Goal: Information Seeking & Learning: Learn about a topic

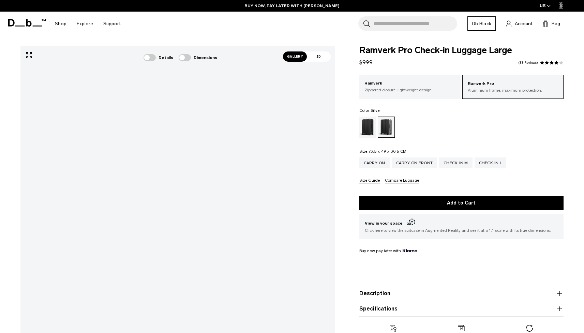
click at [182, 58] on span at bounding box center [185, 57] width 12 height 7
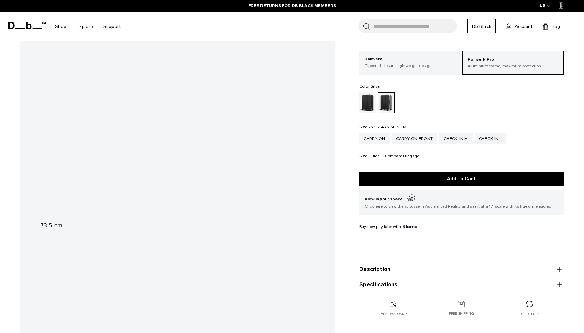
scroll to position [65, 0]
click at [560, 269] on icon "button" at bounding box center [559, 269] width 5 height 0
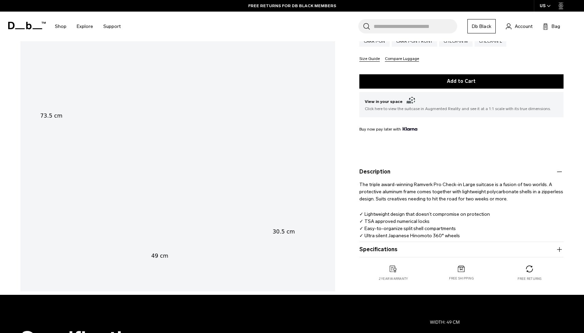
scroll to position [182, 0]
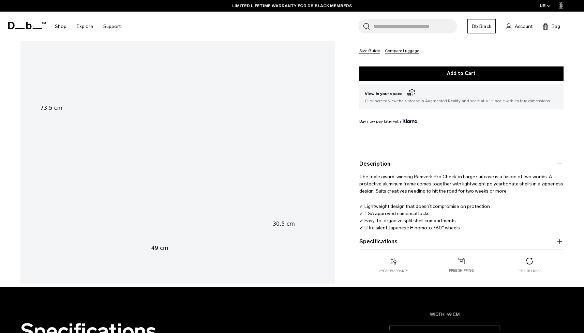
click at [560, 244] on icon "button" at bounding box center [559, 242] width 8 height 8
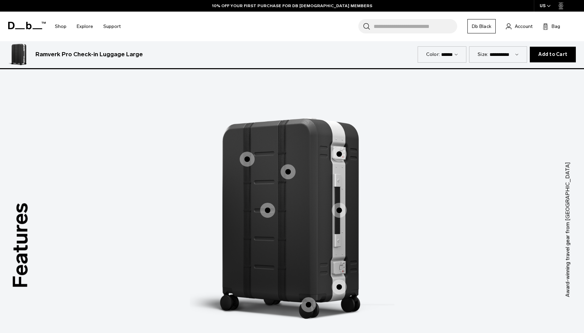
scroll to position [659, 0]
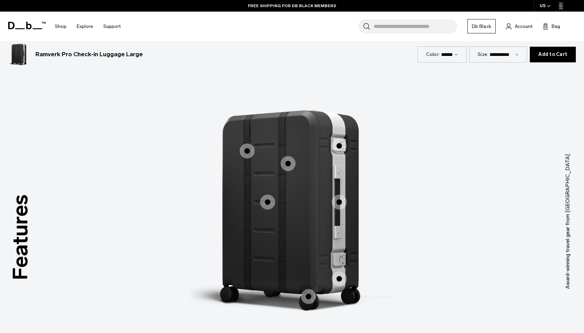
click at [290, 166] on span "1 / 3" at bounding box center [287, 163] width 15 height 15
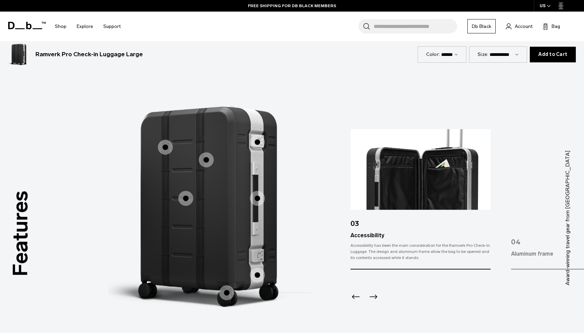
scroll to position [663, 0]
click at [184, 205] on span "1 / 3" at bounding box center [185, 197] width 15 height 15
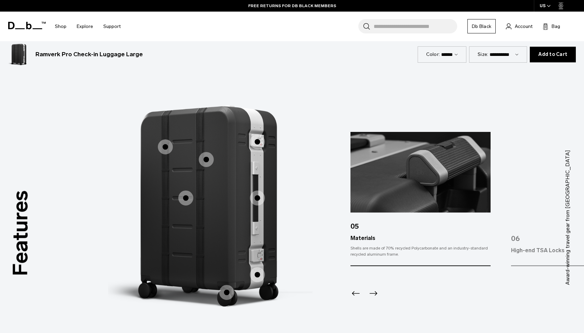
click at [258, 202] on span "1 / 3" at bounding box center [257, 197] width 15 height 15
click at [258, 147] on span "1 / 3" at bounding box center [257, 141] width 15 height 15
click at [165, 150] on span "1 / 3" at bounding box center [165, 146] width 15 height 15
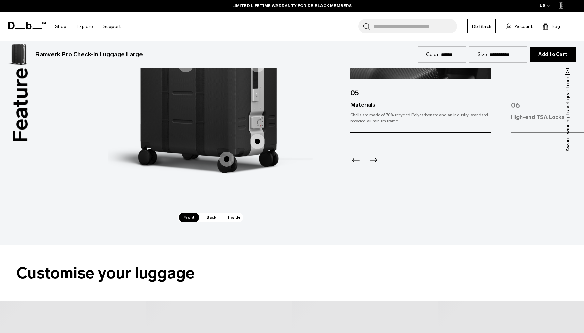
scroll to position [796, 0]
click at [210, 222] on span "Back" at bounding box center [211, 217] width 19 height 10
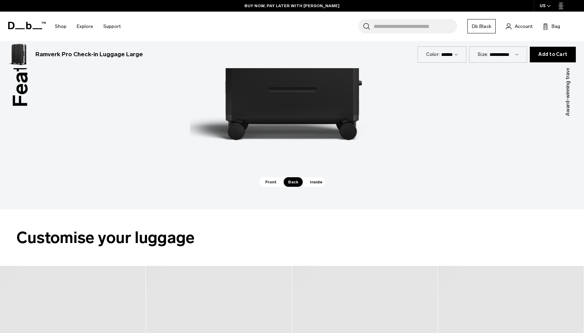
scroll to position [835, 0]
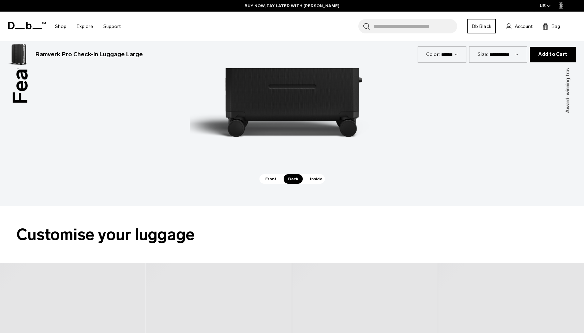
click at [315, 182] on span "Inside" at bounding box center [315, 179] width 21 height 10
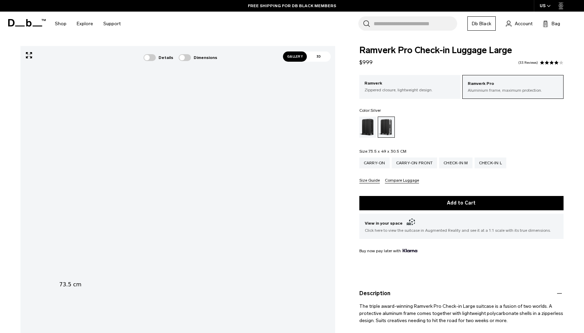
scroll to position [0, 0]
